Goal: Transaction & Acquisition: Purchase product/service

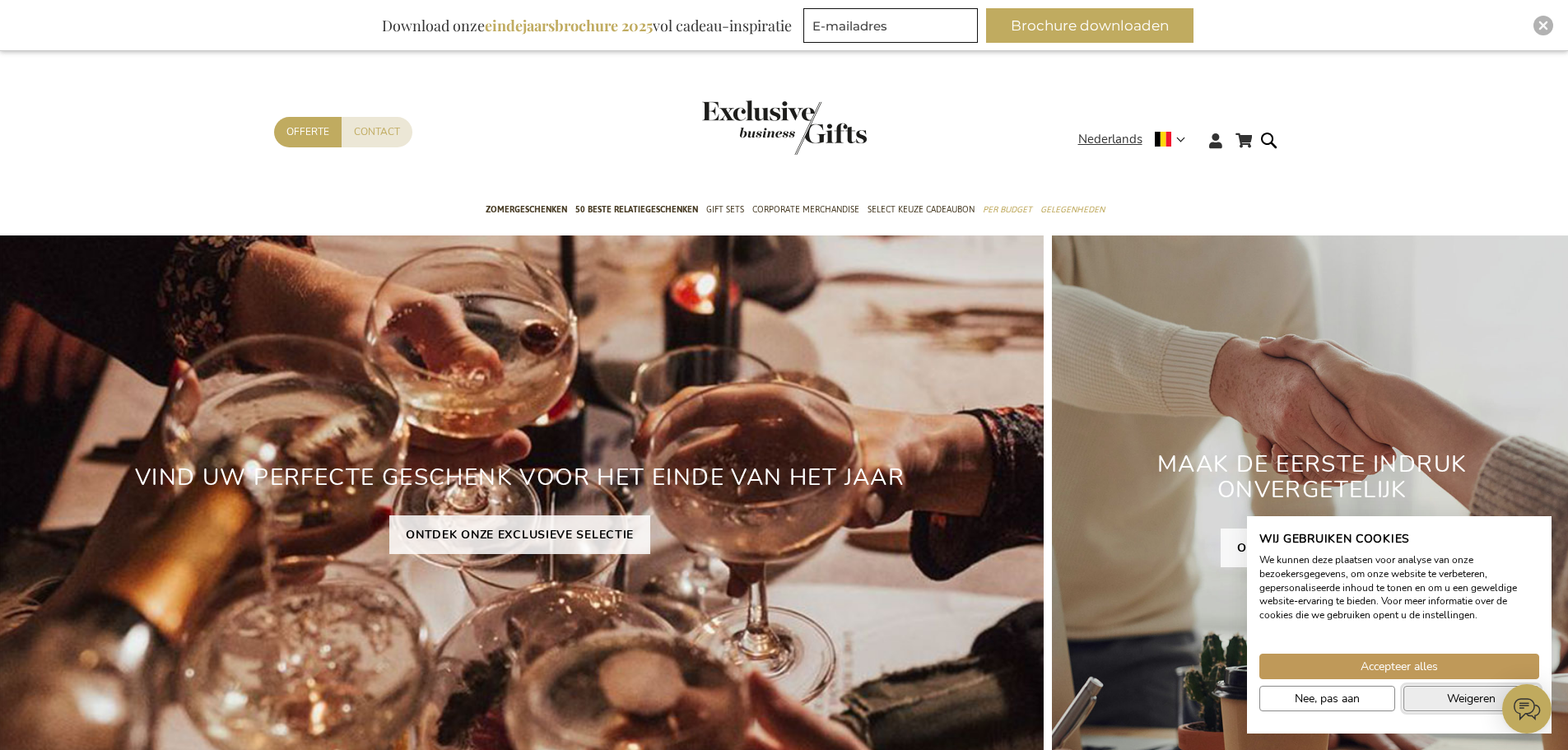
click at [1441, 695] on button "Weigeren" at bounding box center [1470, 698] width 136 height 25
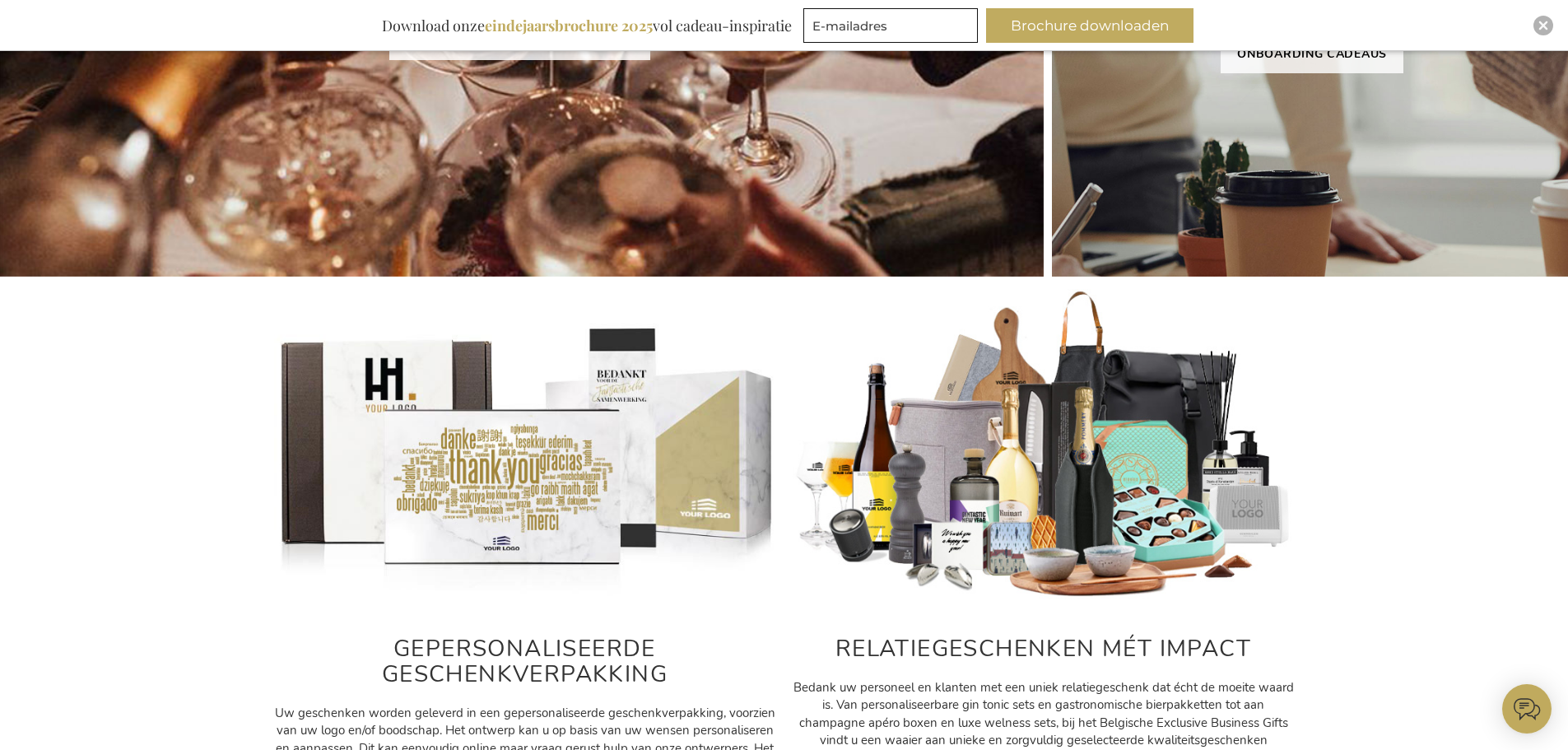
scroll to position [247, 0]
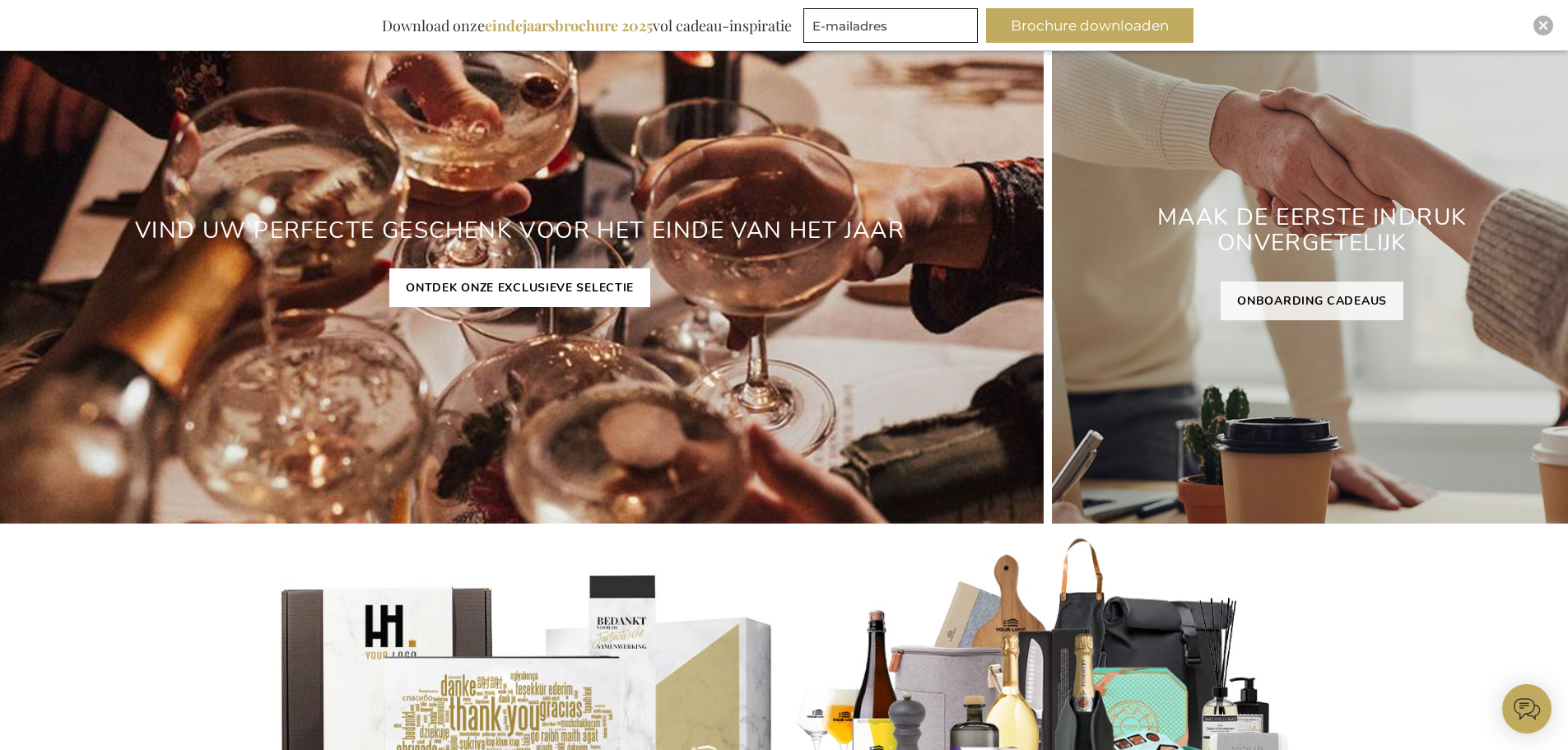
click at [475, 282] on link "ONTDEK ONZE EXCLUSIEVE SELECTIE" at bounding box center [519, 288] width 260 height 39
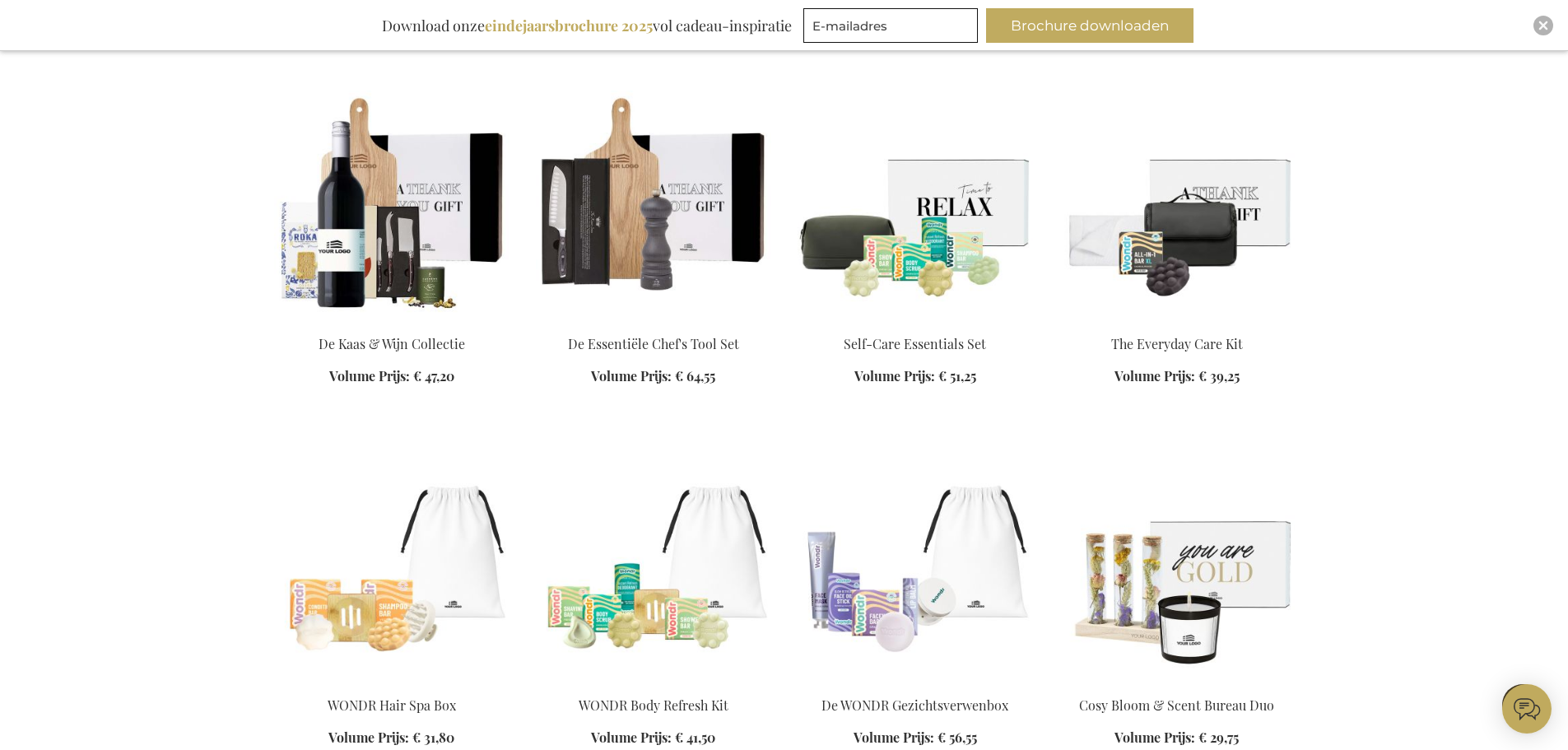
scroll to position [1563, 0]
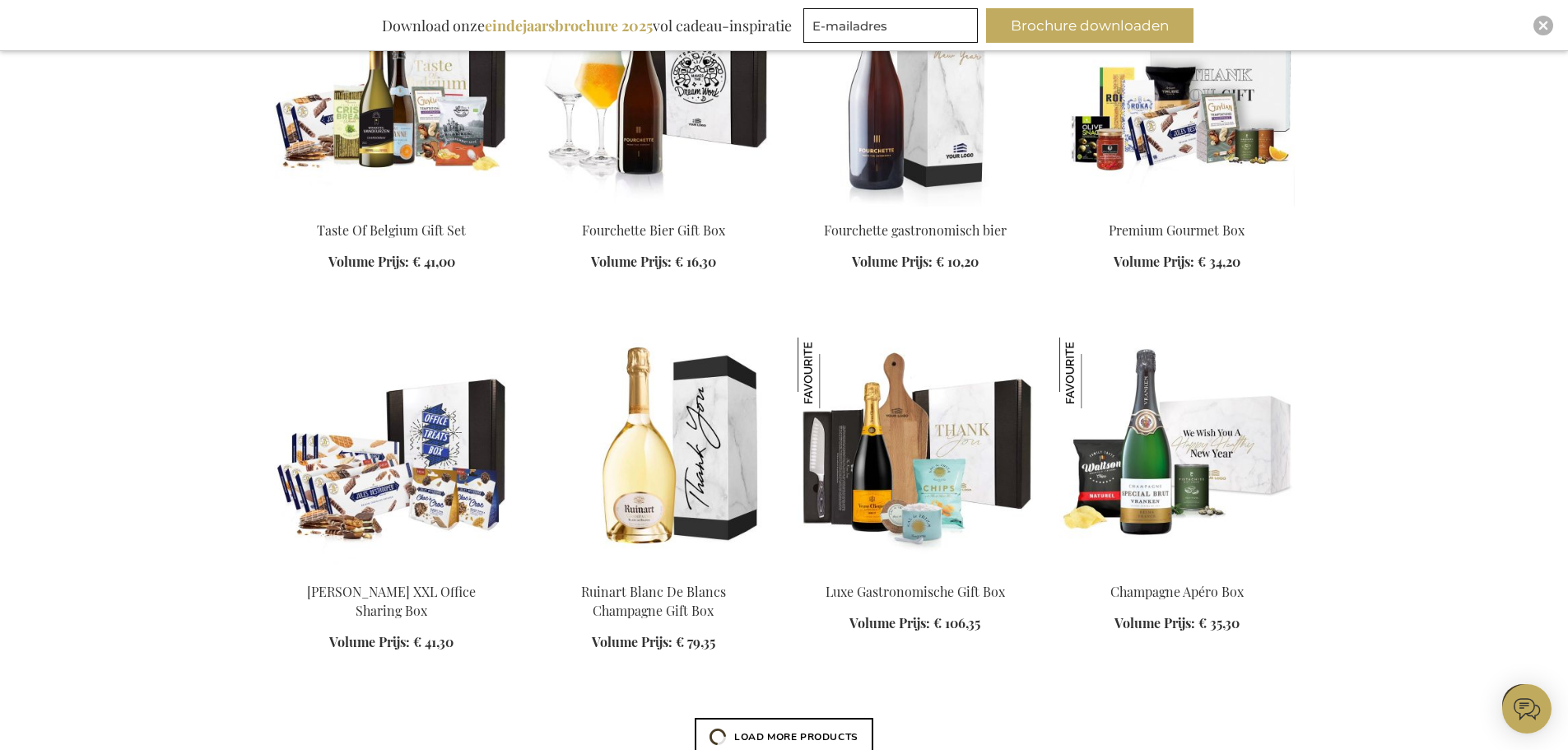
scroll to position [2716, 0]
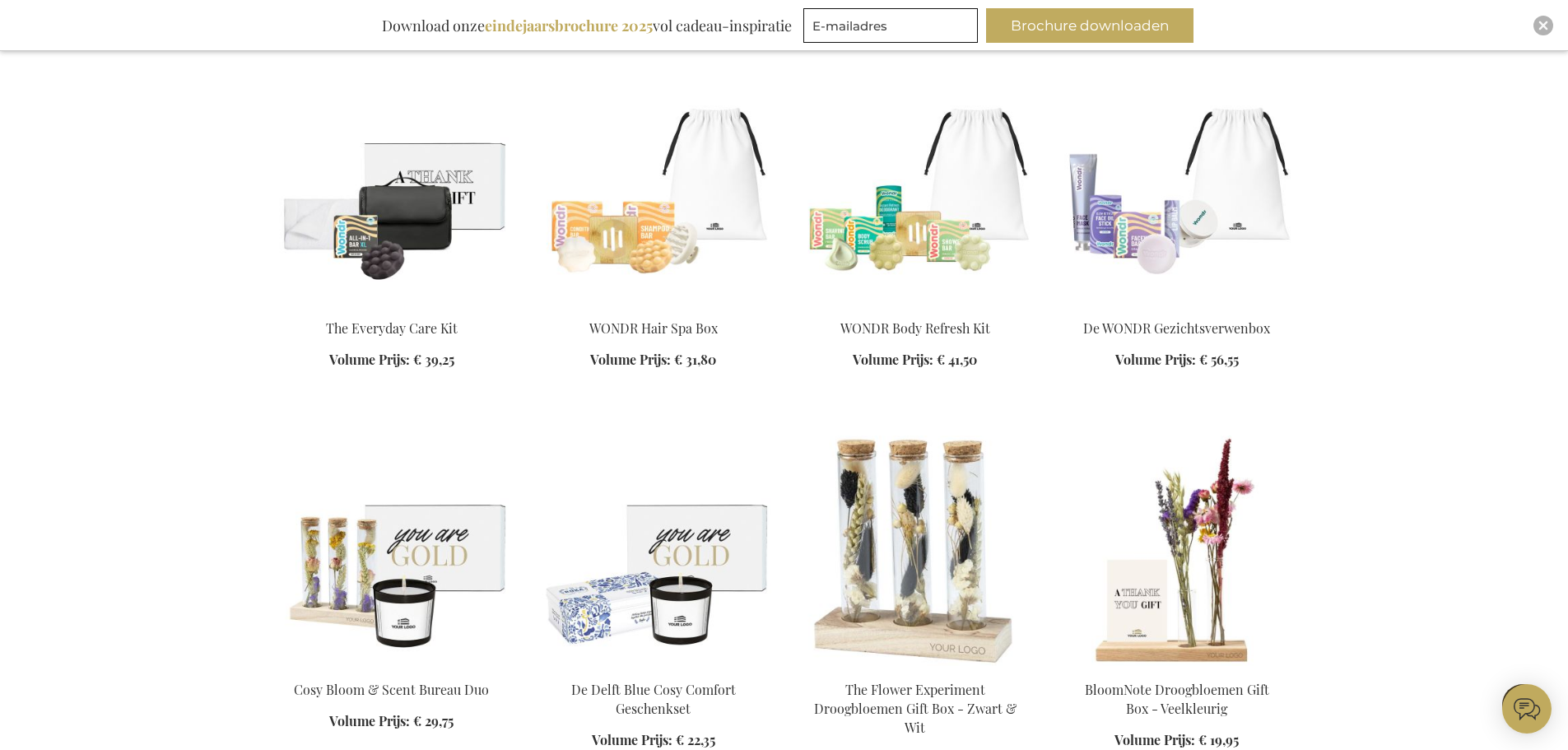
scroll to position [5185, 0]
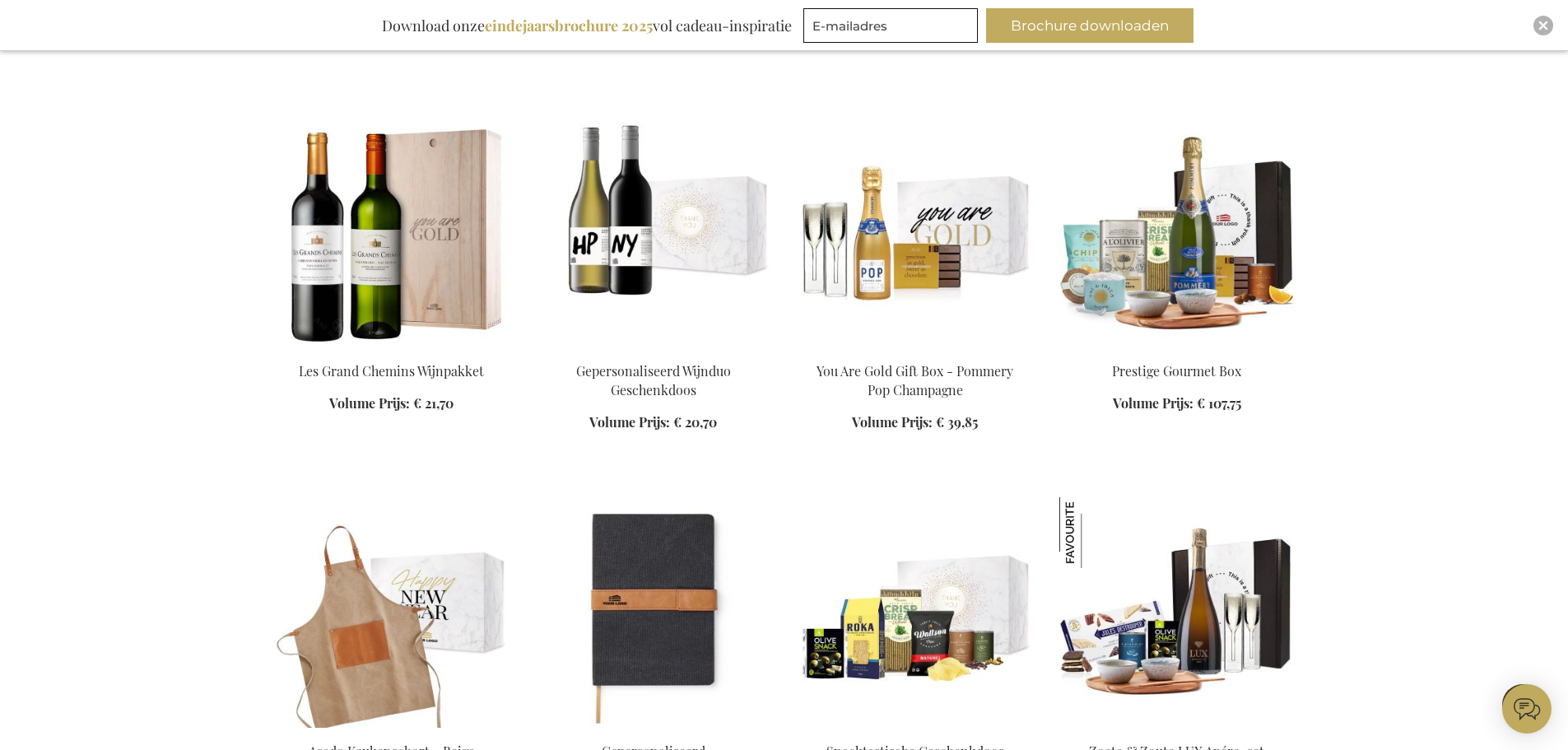
scroll to position [6749, 0]
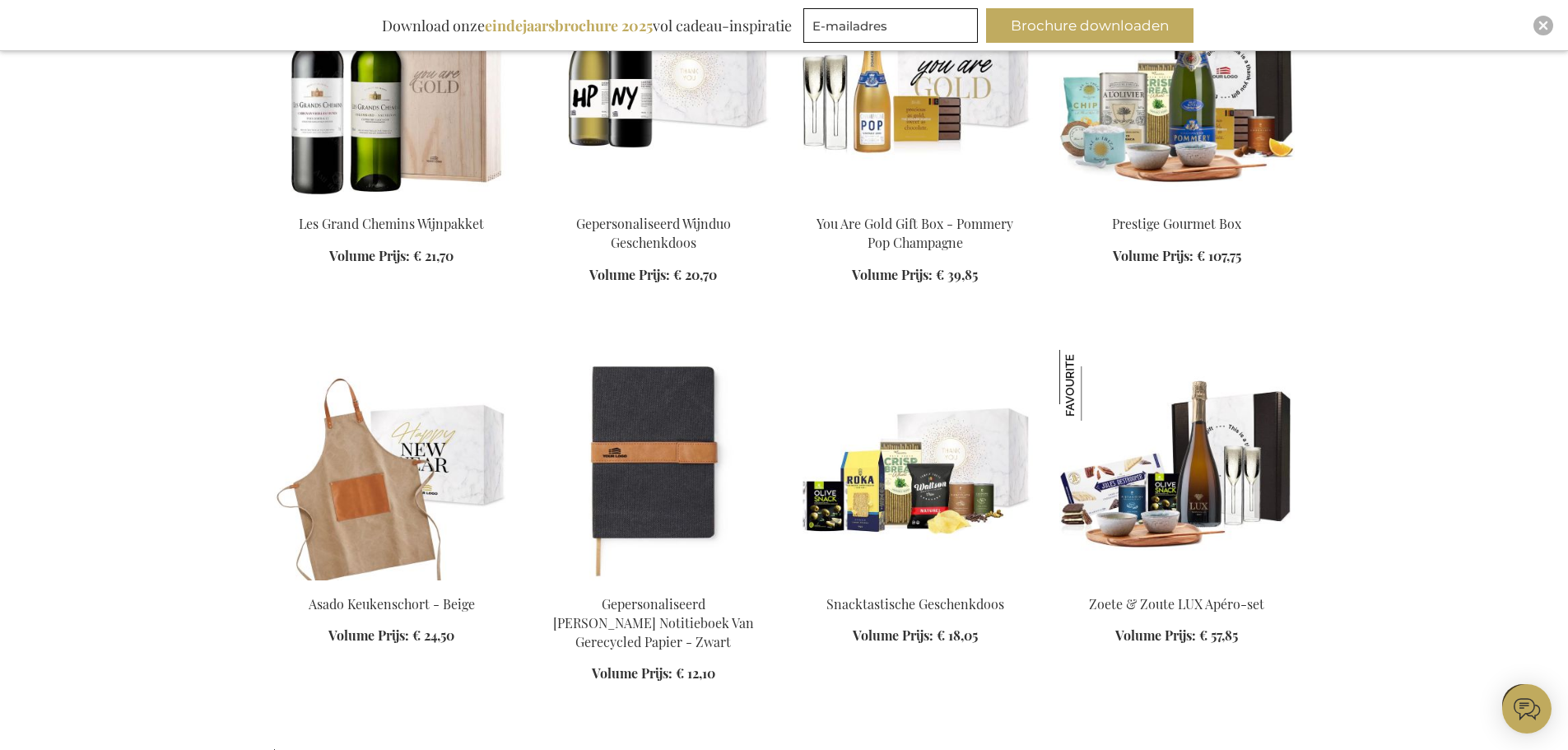
scroll to position [6419, 0]
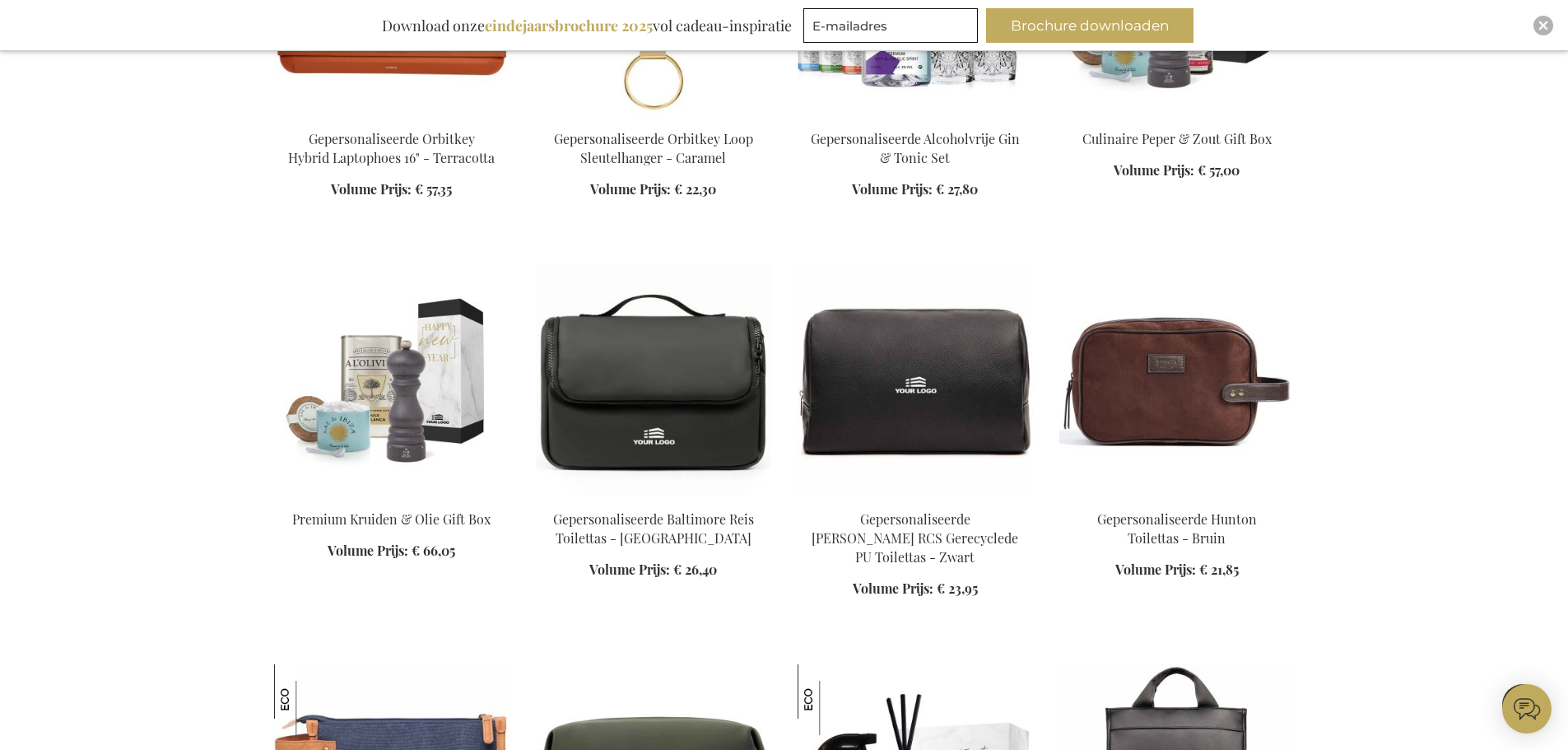
scroll to position [10041, 0]
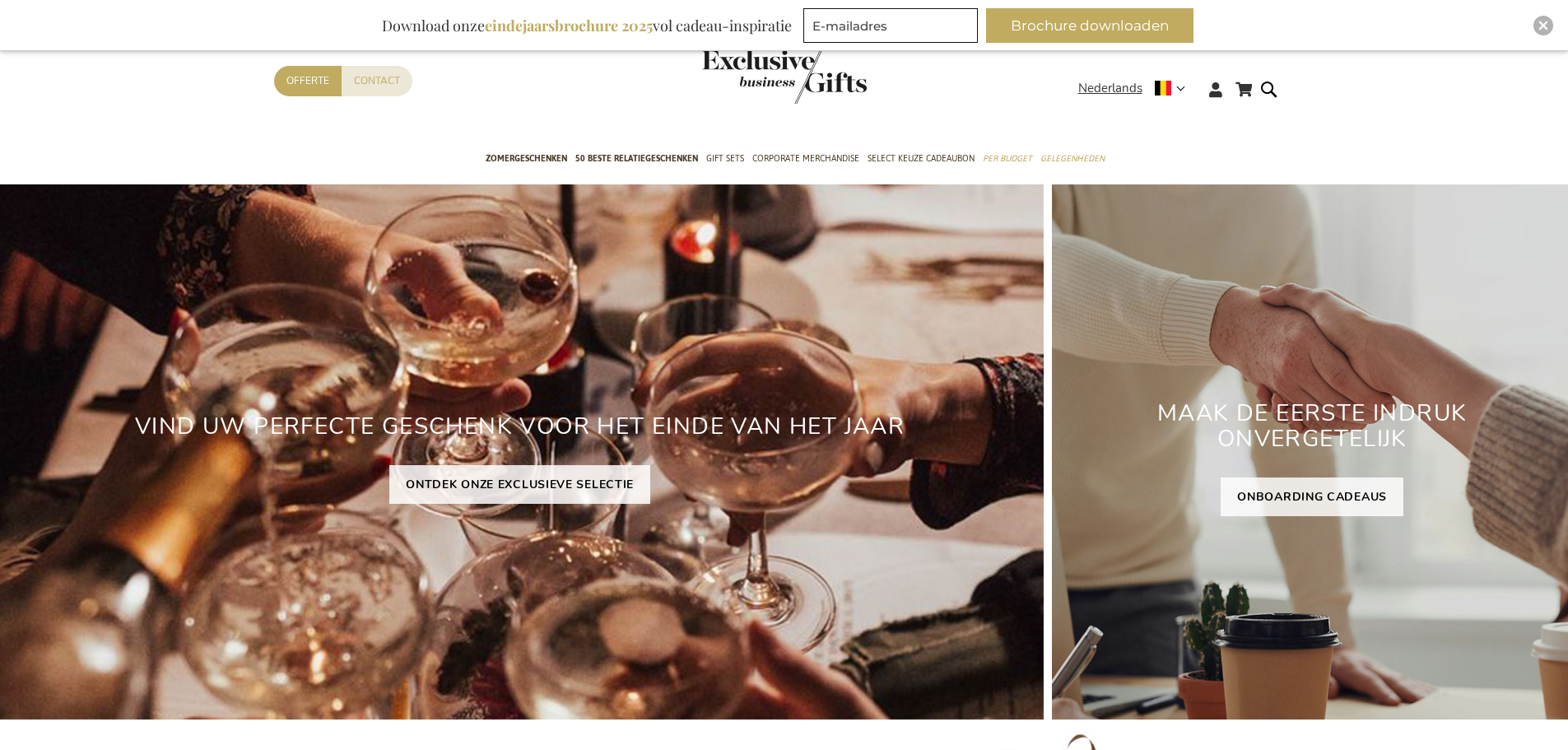
scroll to position [179, 0]
